Goal: Check status: Check status

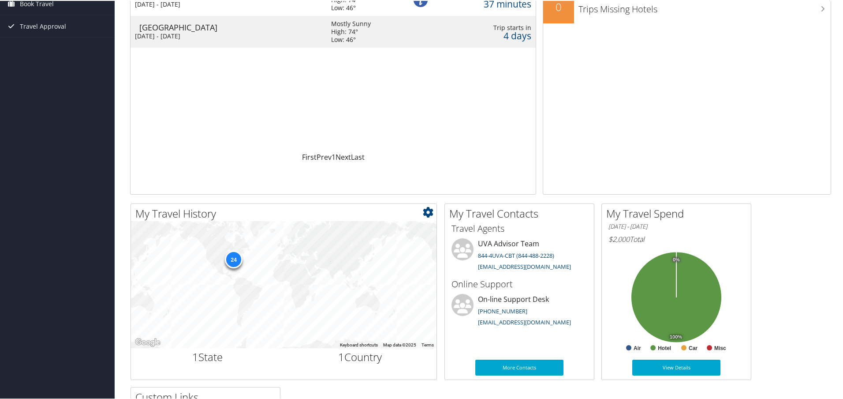
scroll to position [114, 0]
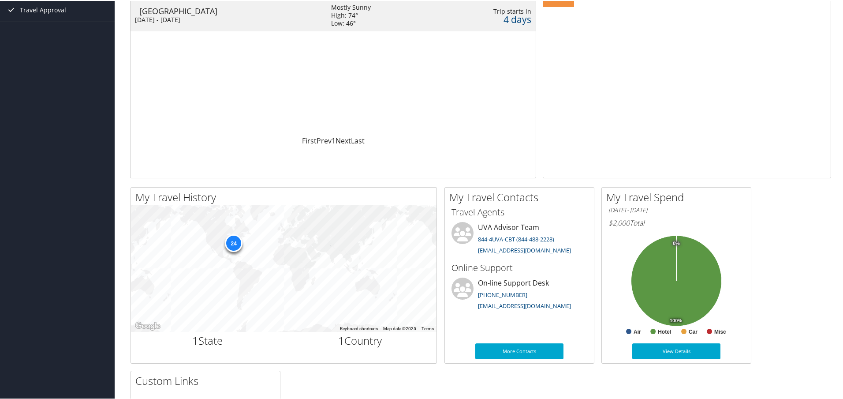
click at [699, 341] on div "[DATE] - [DATE] $2,000 Total Created with Highcharts 4.2.7 Chart title 0% 100% …" at bounding box center [676, 286] width 149 height 165
click at [696, 346] on link "View Details" at bounding box center [676, 350] width 88 height 16
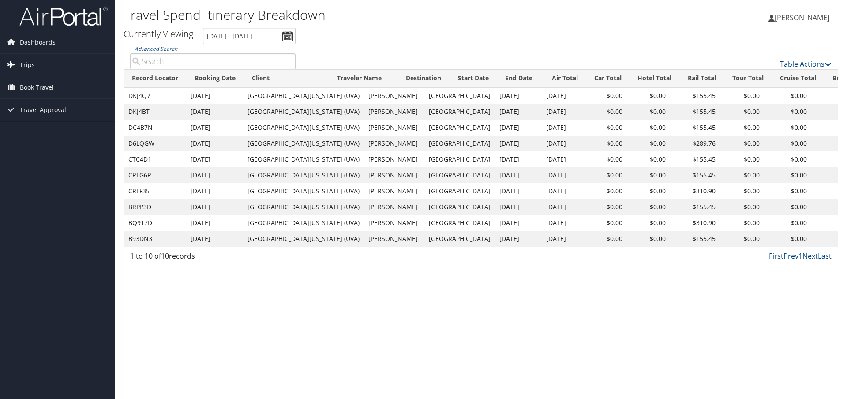
click at [36, 64] on link "Trips" at bounding box center [57, 65] width 115 height 22
click at [43, 85] on link "Current/Future Trips" at bounding box center [57, 82] width 115 height 13
